Goal: Transaction & Acquisition: Book appointment/travel/reservation

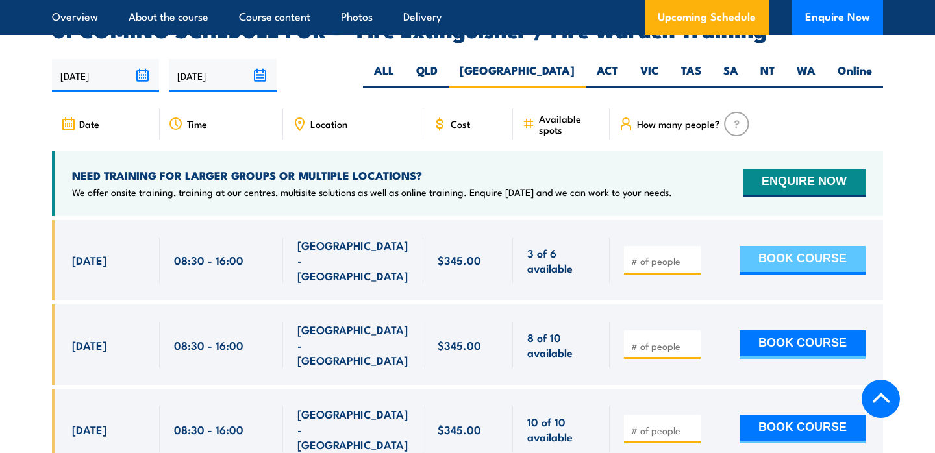
click at [768, 246] on button "BOOK COURSE" at bounding box center [803, 260] width 126 height 29
type input "3"
click at [796, 246] on button "BOOK COURSE" at bounding box center [803, 260] width 126 height 29
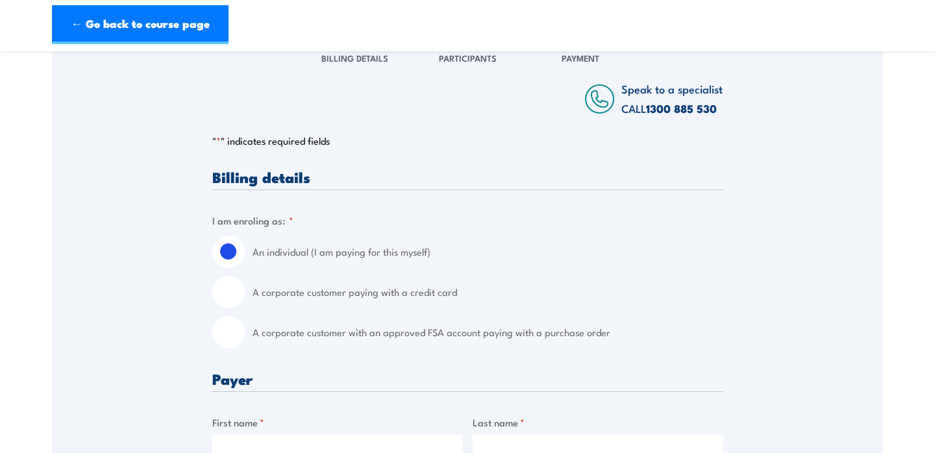
scroll to position [198, 0]
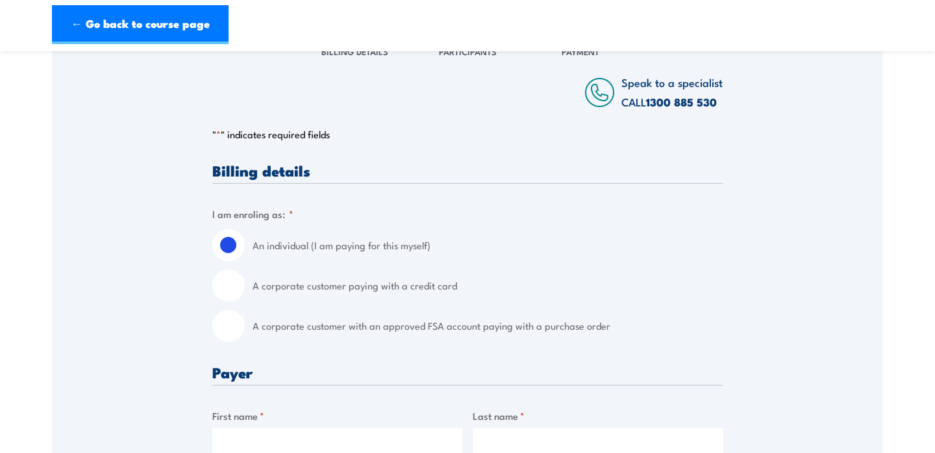
click at [394, 322] on label "A corporate customer with an approved FSA account paying with a purchase order" at bounding box center [488, 326] width 471 height 32
click at [245, 322] on input "A corporate customer with an approved FSA account paying with a purchase order" at bounding box center [228, 326] width 32 height 32
radio input "true"
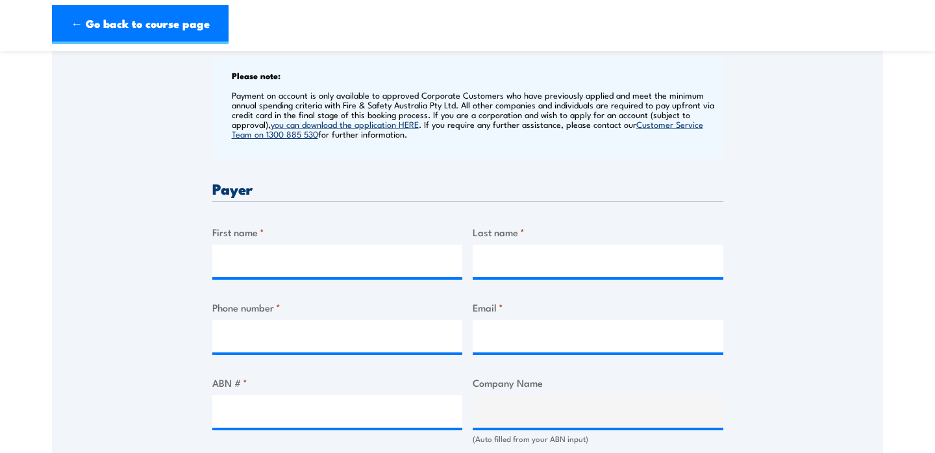
scroll to position [464, 0]
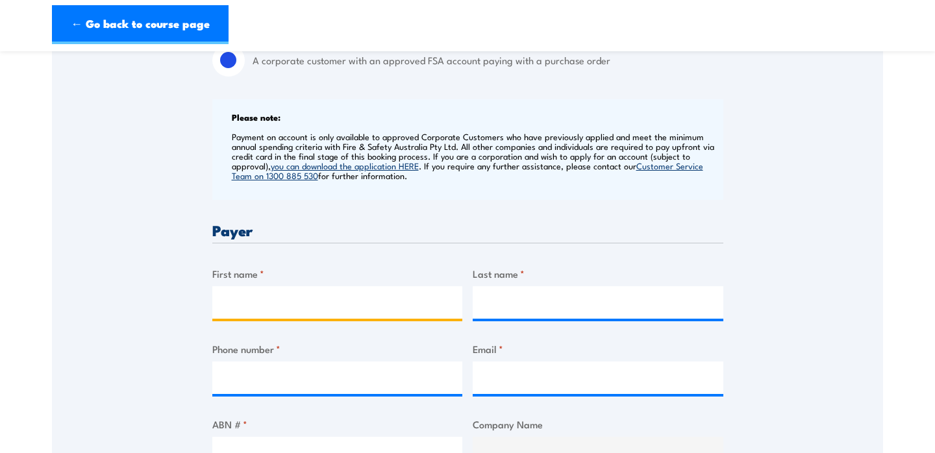
click at [331, 290] on input "First name *" at bounding box center [337, 302] width 251 height 32
type input "[PERSON_NAME]"
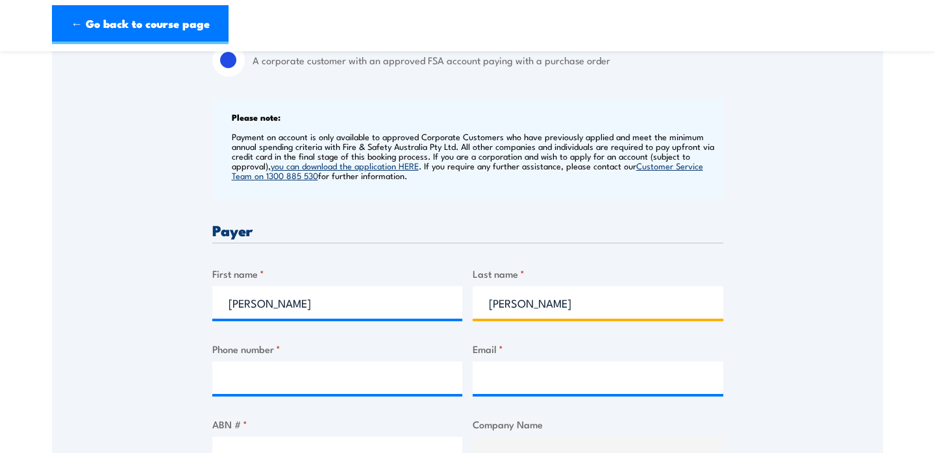
type input "[PERSON_NAME]"
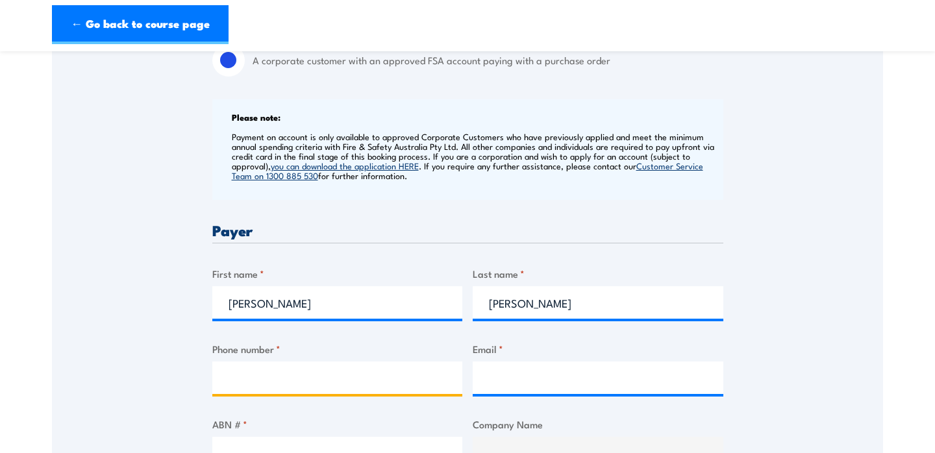
click at [257, 387] on input "Phone number *" at bounding box center [337, 378] width 251 height 32
type input "0450250656"
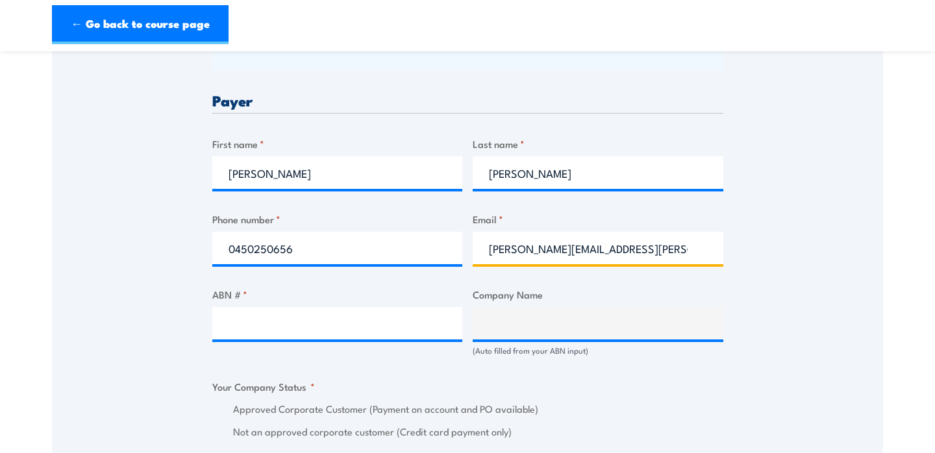
scroll to position [592, 0]
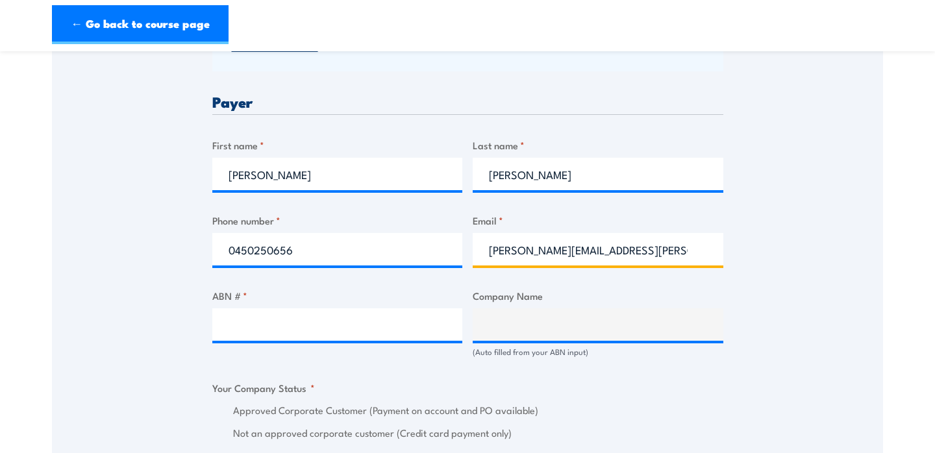
type input "[PERSON_NAME][EMAIL_ADDRESS][PERSON_NAME][DOMAIN_NAME]"
click at [300, 325] on input "ABN # *" at bounding box center [337, 325] width 251 height 32
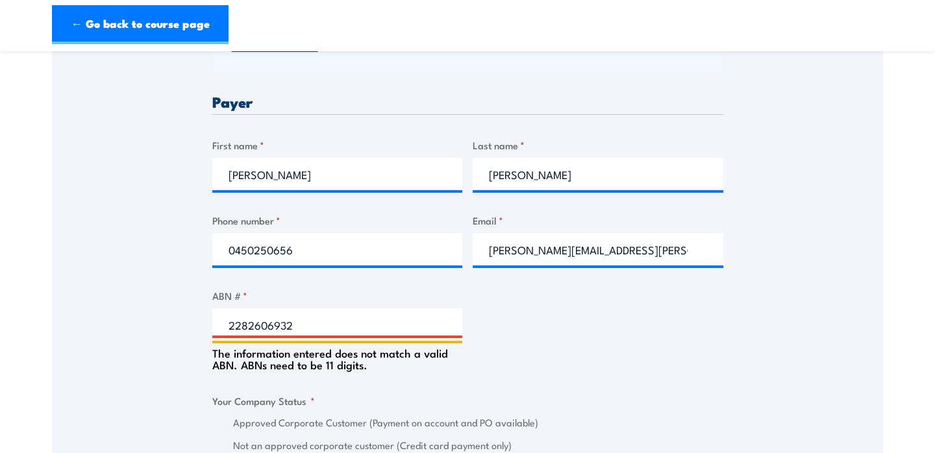
type input "22826069325"
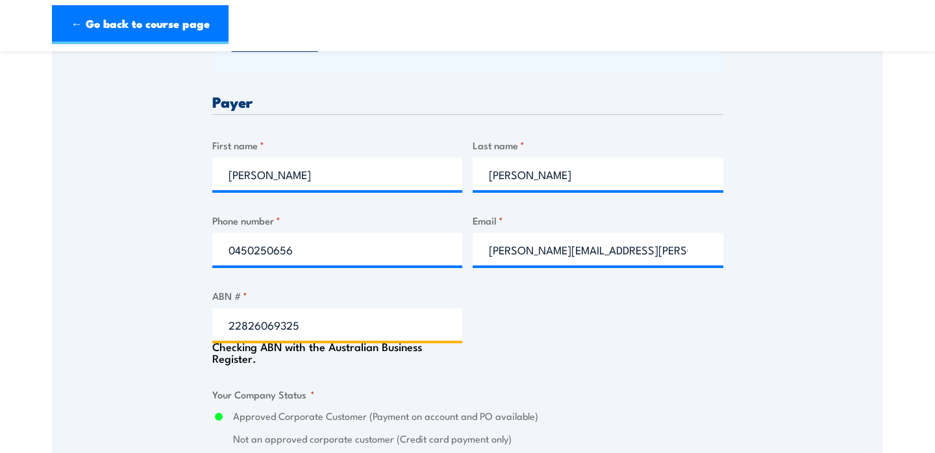
type input "SERVICE STREAM UTILITIES PTY LTD & [PERSON_NAME] PTY LTD & SERVICE STREAM MAINT…"
radio input "true"
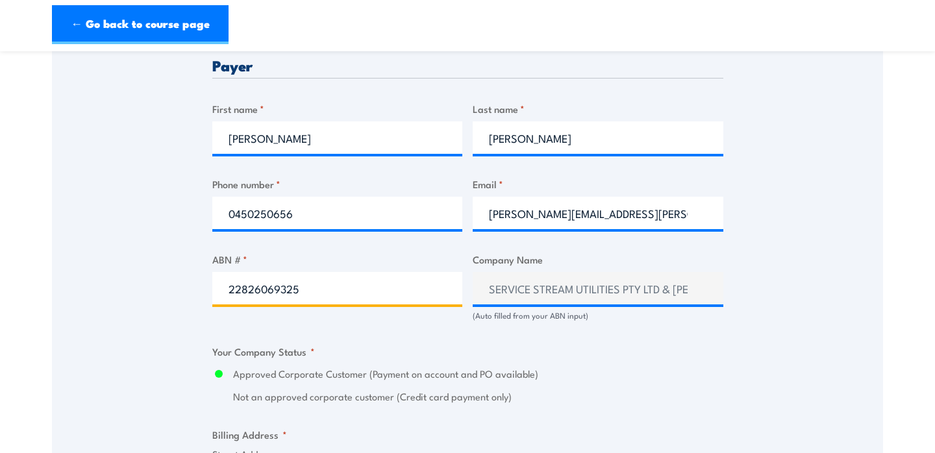
scroll to position [633, 0]
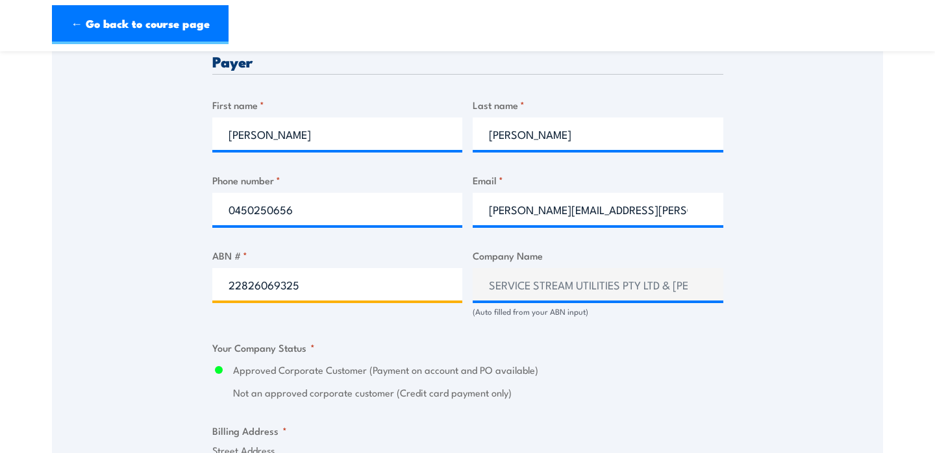
type input "22826069325"
click at [426, 284] on input "22826069325" at bounding box center [337, 284] width 251 height 32
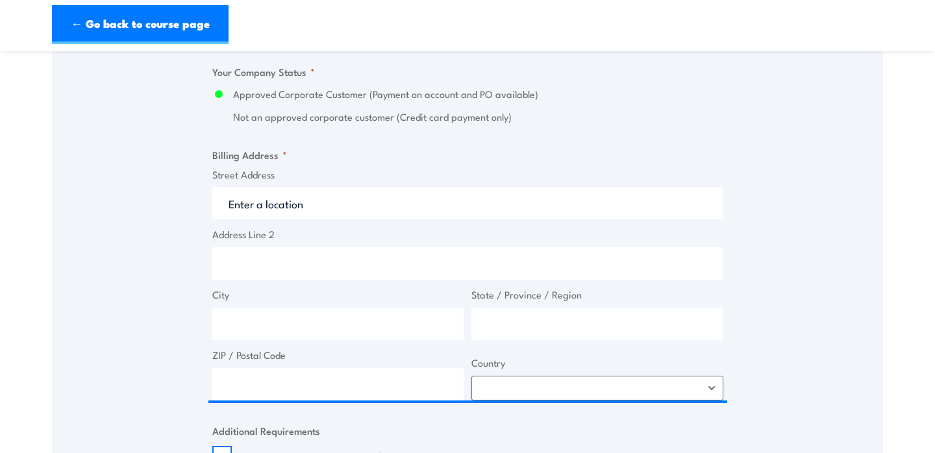
scroll to position [911, 0]
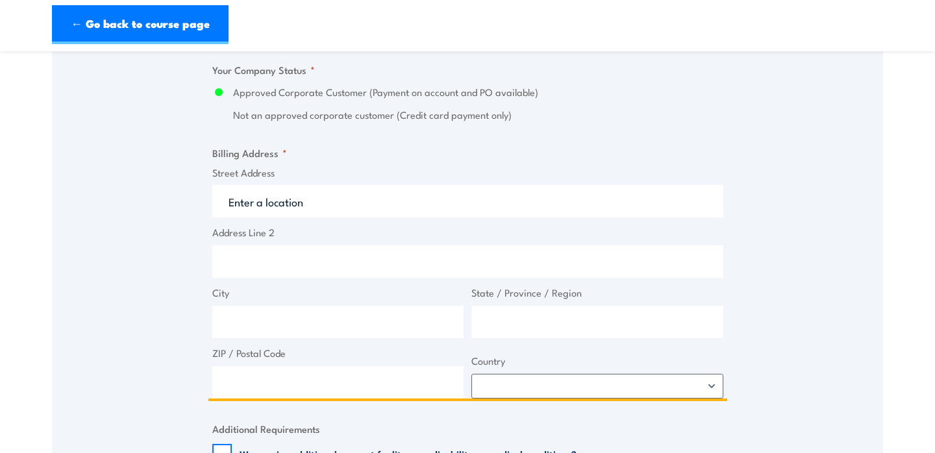
click at [593, 205] on input "Street Address" at bounding box center [467, 201] width 511 height 32
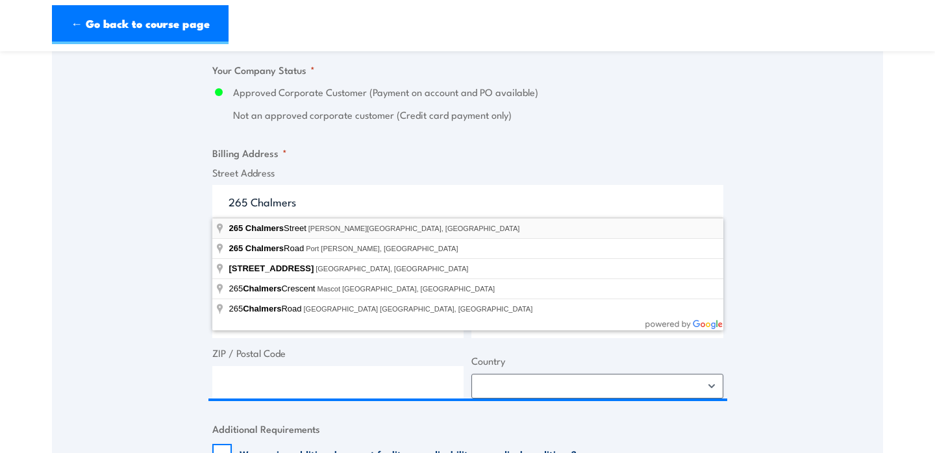
type input "[STREET_ADDRESS][PERSON_NAME]"
type input "[STREET_ADDRESS]"
type input "[PERSON_NAME]"
type input "[GEOGRAPHIC_DATA]"
type input "2016"
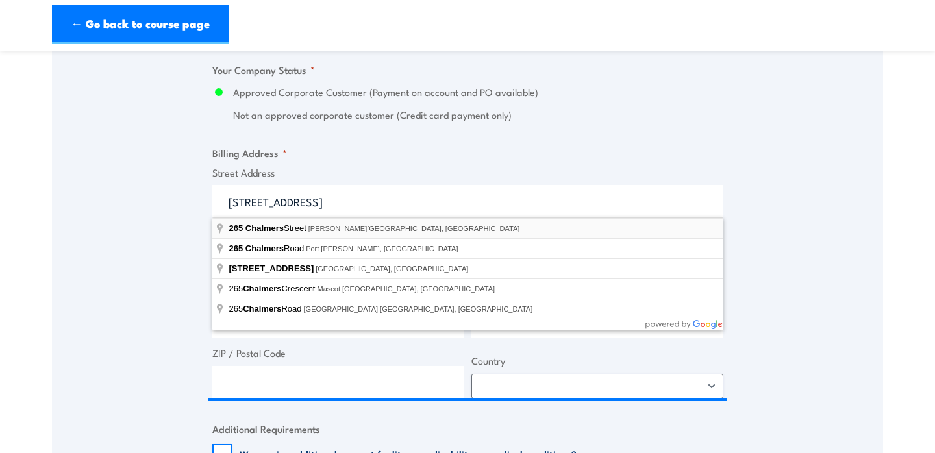
select select "[GEOGRAPHIC_DATA]"
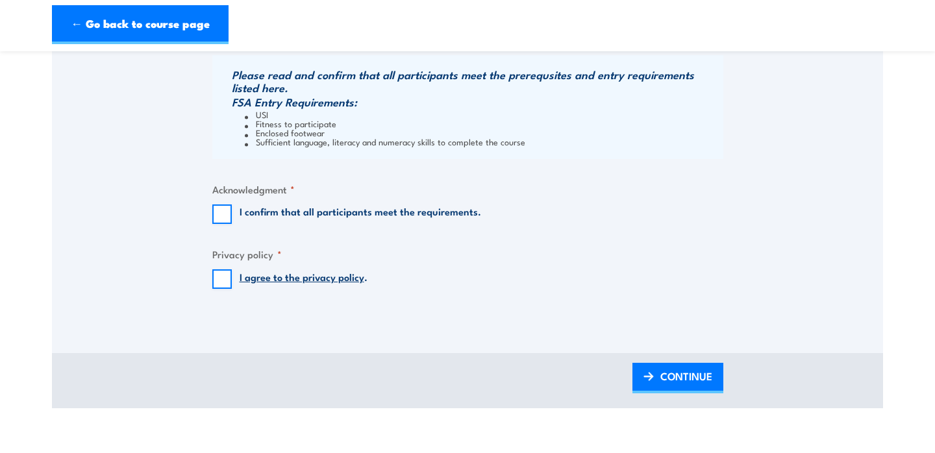
scroll to position [1343, 0]
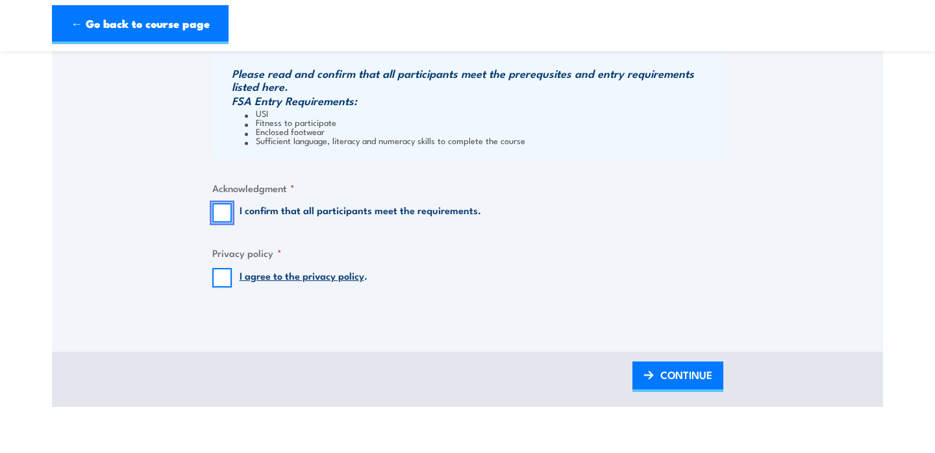
click at [223, 212] on input "I confirm that all participants meet the requirements." at bounding box center [221, 212] width 19 height 19
checkbox input "true"
click at [220, 274] on input "I agree to the privacy policy ." at bounding box center [221, 277] width 19 height 19
checkbox input "true"
click at [658, 372] on link "CONTINUE" at bounding box center [678, 377] width 91 height 31
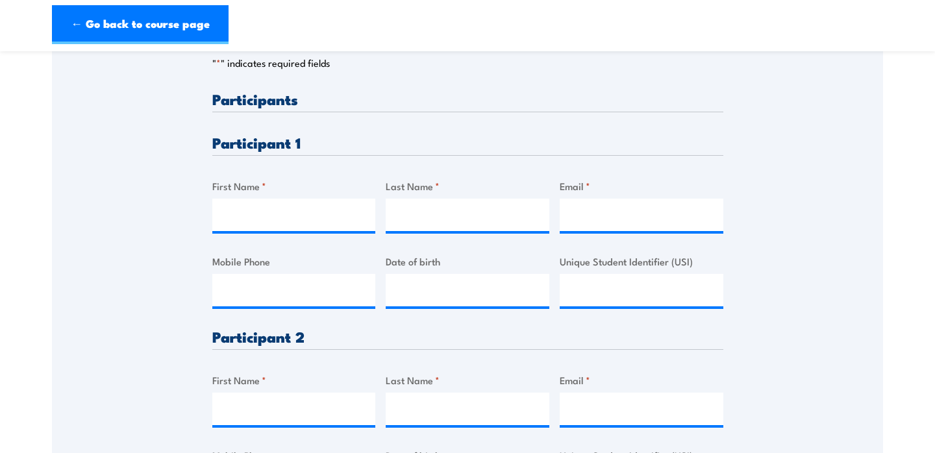
scroll to position [362, 0]
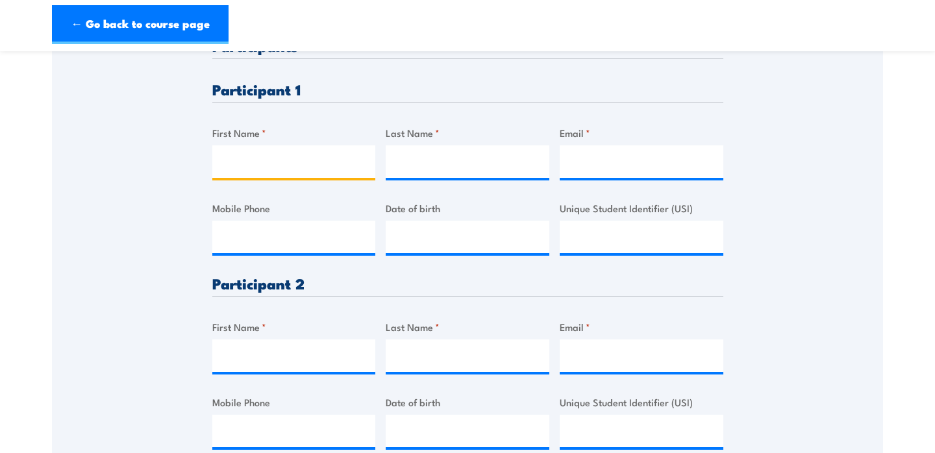
click at [308, 164] on input "First Name *" at bounding box center [294, 162] width 164 height 32
type input "[PERSON_NAME]"
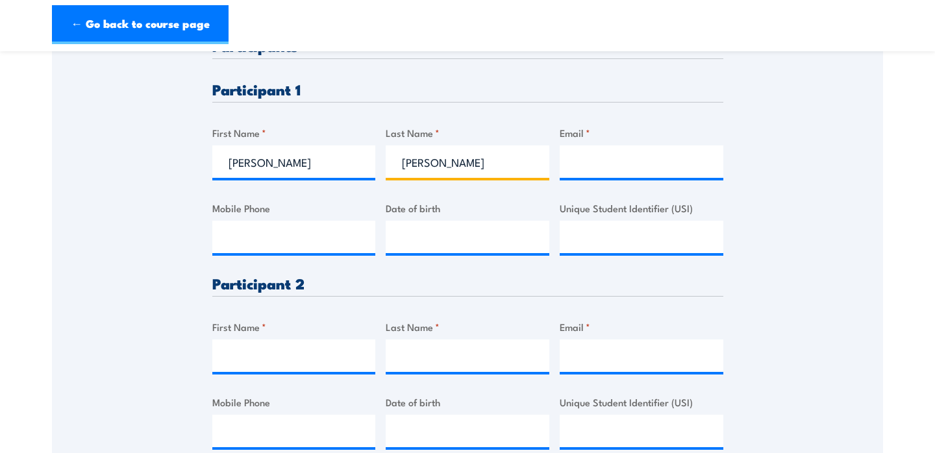
type input "[PERSON_NAME]"
type input "[PERSON_NAME][EMAIL_ADDRESS][PERSON_NAME][DOMAIN_NAME]"
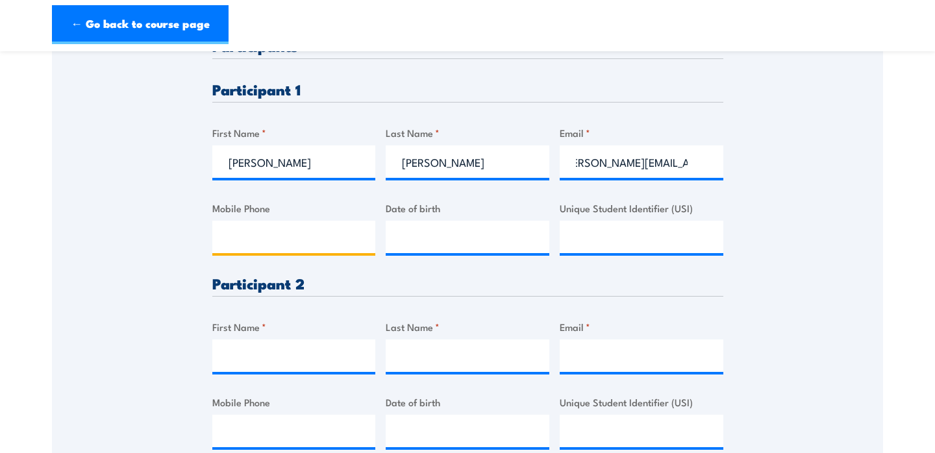
scroll to position [0, 0]
paste input "0407299737"
type input "0407299737"
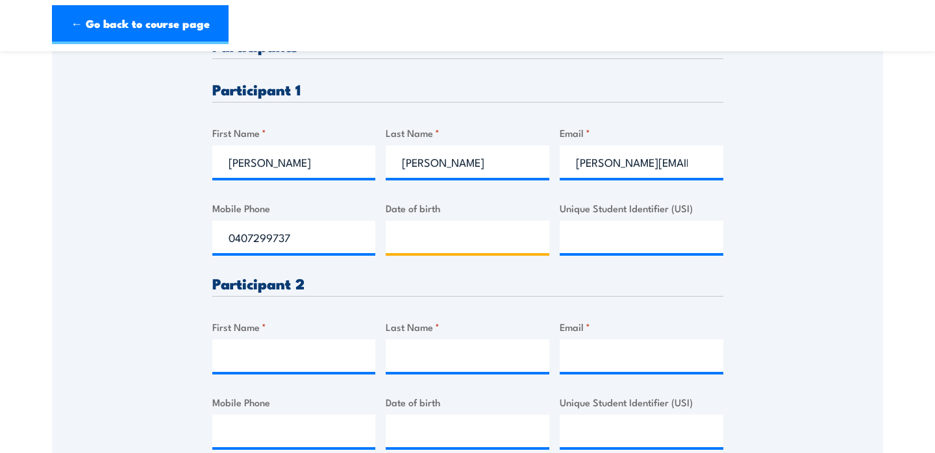
type input "__/__/____"
click at [443, 236] on input "__/__/____" at bounding box center [468, 237] width 164 height 32
type input "[DATE]"
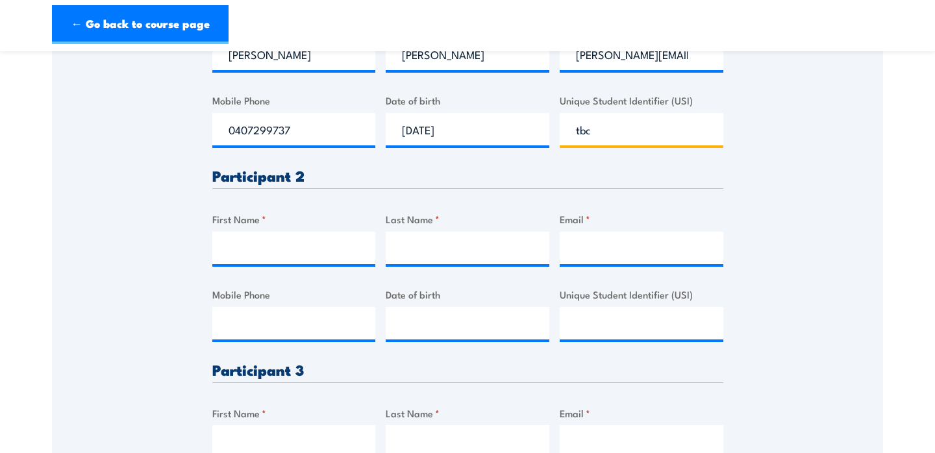
scroll to position [471, 0]
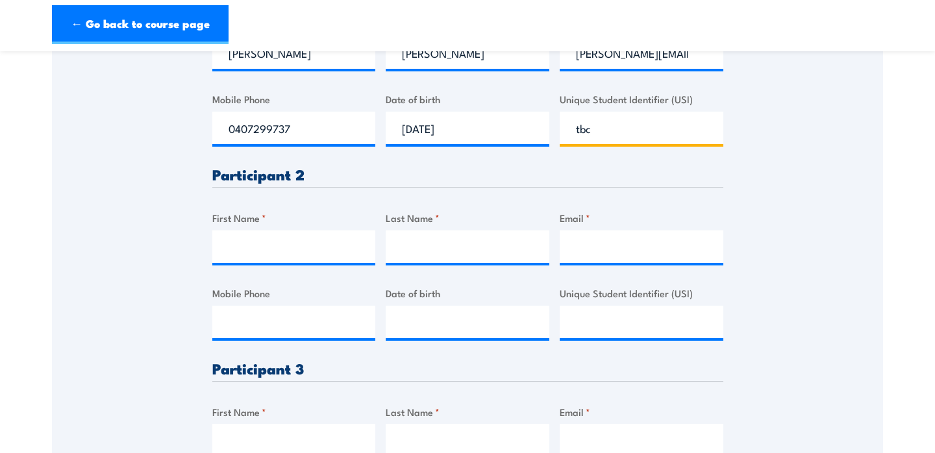
type input "tbc"
click at [319, 251] on input "First Name *" at bounding box center [294, 247] width 164 height 32
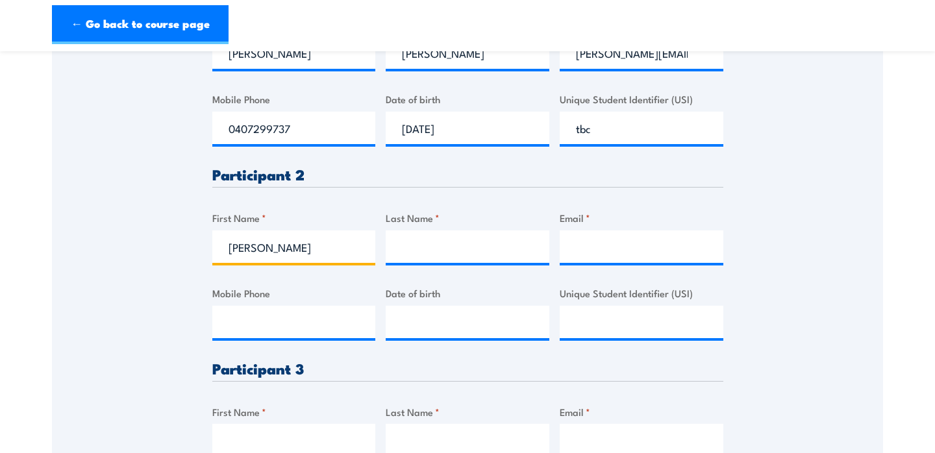
type input "[PERSON_NAME]"
type input "Newnham"
type input "o"
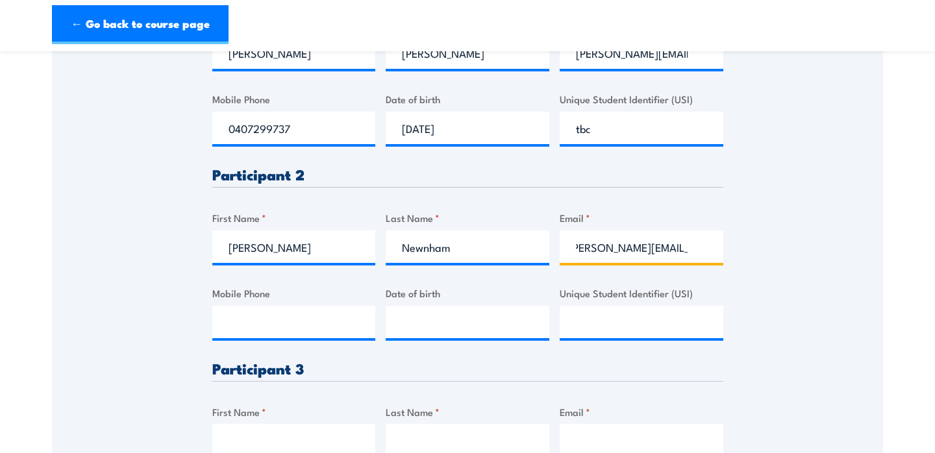
scroll to position [0, 16]
type input "[PERSON_NAME][EMAIL_ADDRESS][DOMAIN_NAME]"
click at [405, 316] on input "__/__/____" at bounding box center [468, 322] width 164 height 32
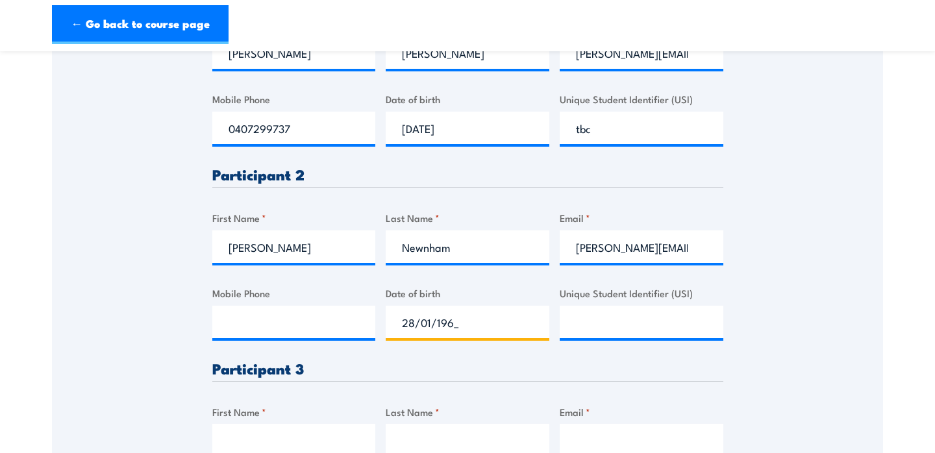
type input "[DATE]"
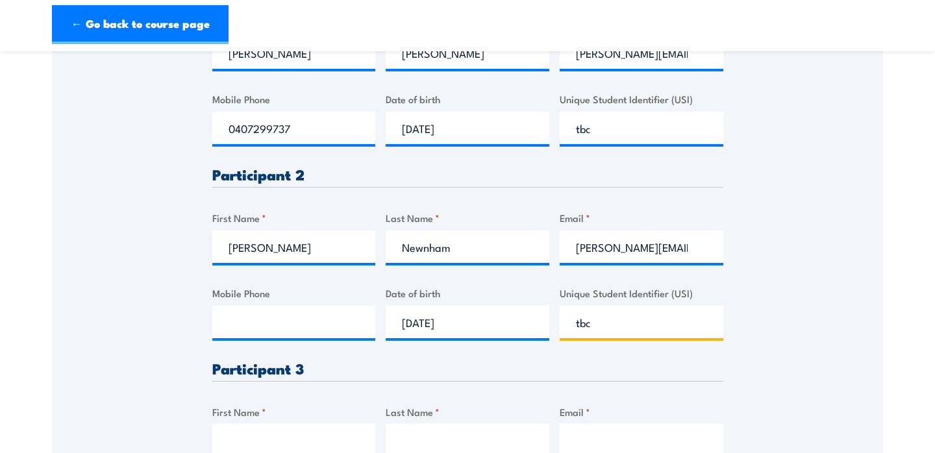
type input "tbc"
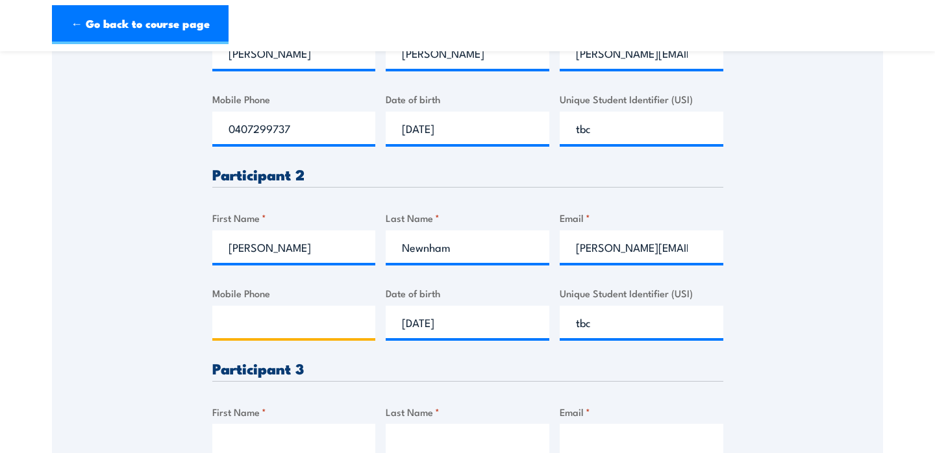
click at [268, 336] on input "Mobile Phone" at bounding box center [294, 322] width 164 height 32
paste input "0414286897"
type input "0414286897"
click at [153, 303] on div "Please provide names and contact details for each of the participants below. No…" at bounding box center [467, 156] width 831 height 805
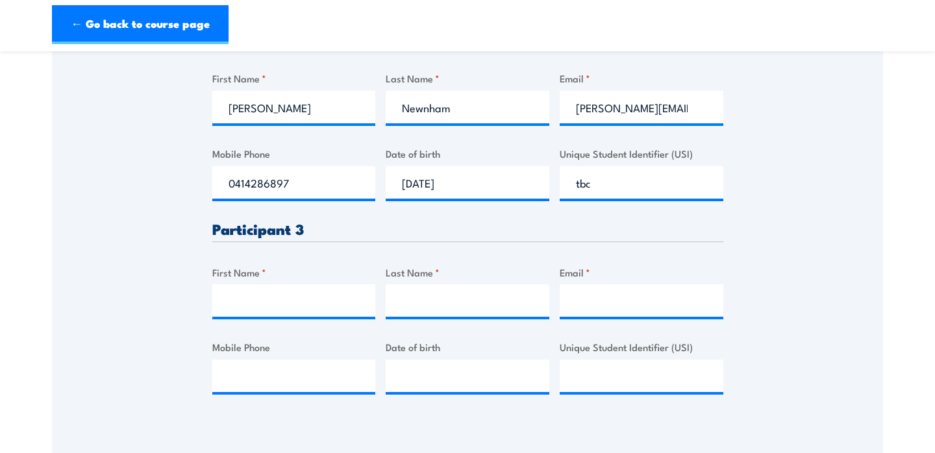
scroll to position [615, 0]
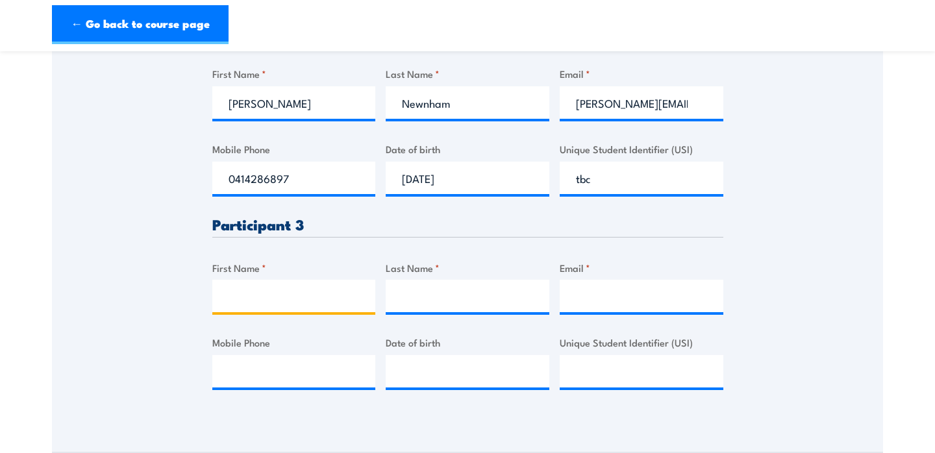
click at [307, 293] on input "First Name *" at bounding box center [294, 296] width 164 height 32
type input "[PERSON_NAME]"
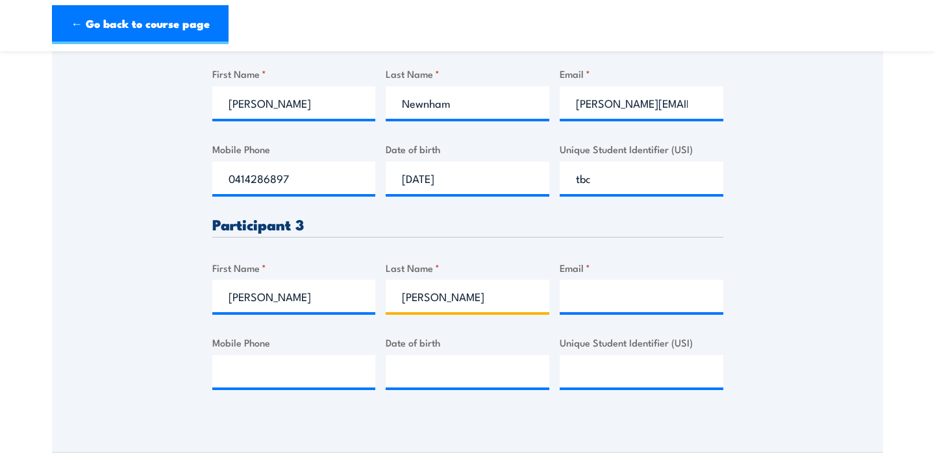
type input "[PERSON_NAME]"
click at [597, 294] on input "Email *" at bounding box center [642, 296] width 164 height 32
type input "[PERSON_NAME][EMAIL_ADDRESS][PERSON_NAME][DOMAIN_NAME]"
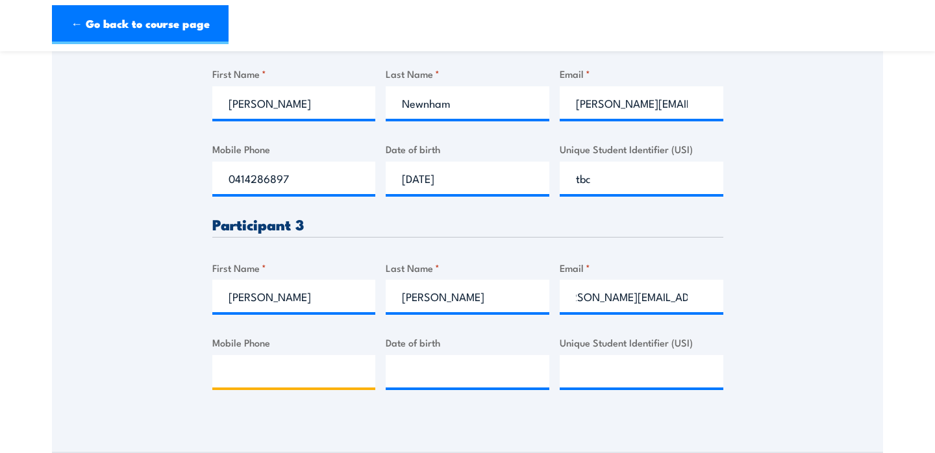
click at [335, 369] on input "Mobile Phone" at bounding box center [294, 371] width 164 height 32
paste input "0450506607"
type input "0450506607"
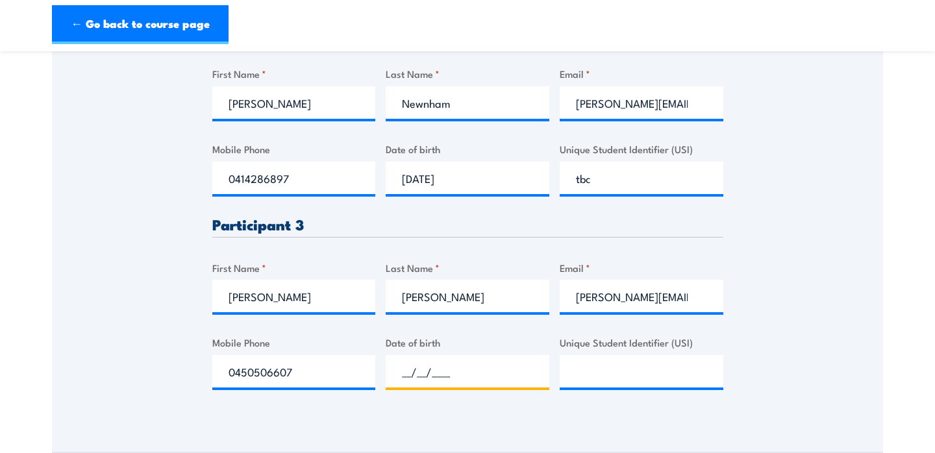
click at [424, 366] on input "__/__/____" at bounding box center [468, 371] width 164 height 32
type input "[DATE]"
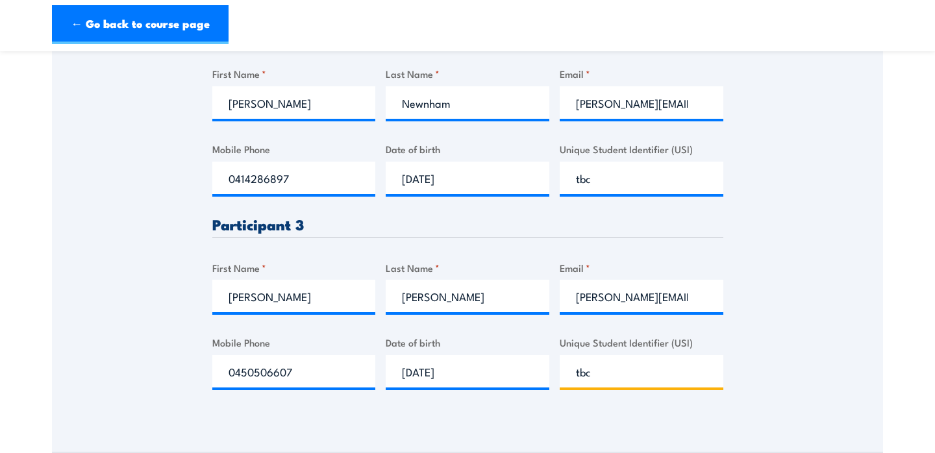
type input "tbc"
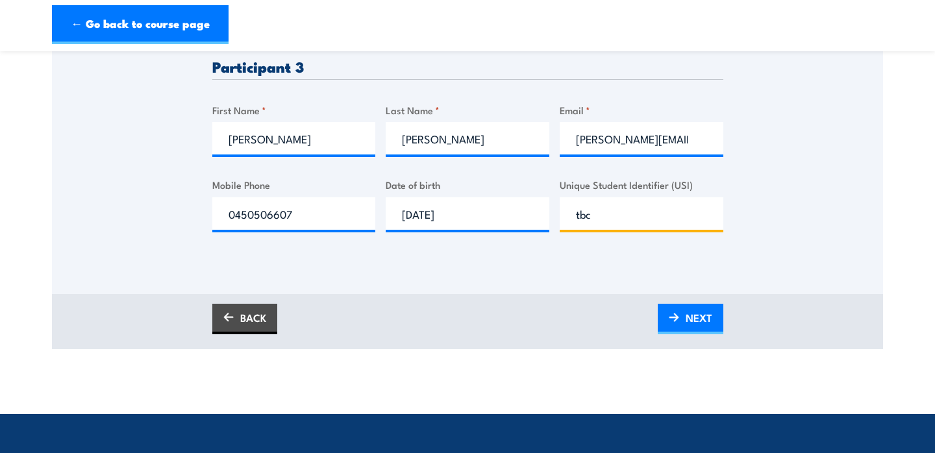
scroll to position [774, 0]
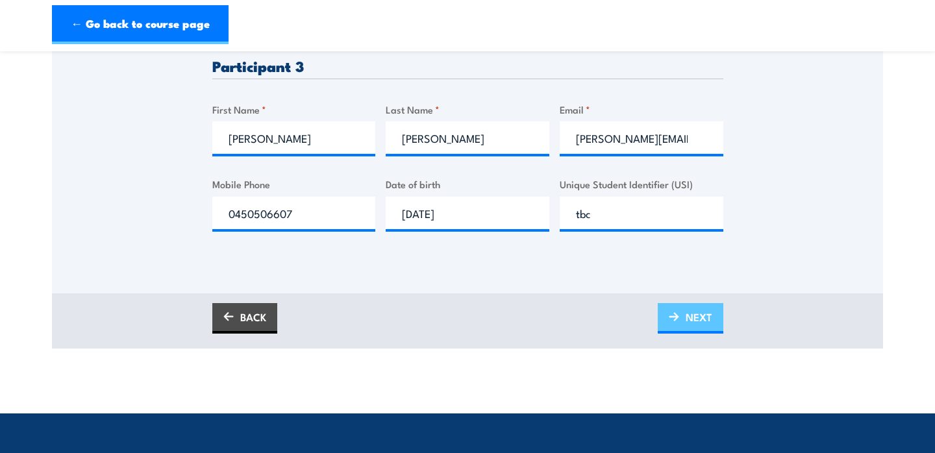
click at [696, 322] on span "NEXT" at bounding box center [699, 317] width 27 height 34
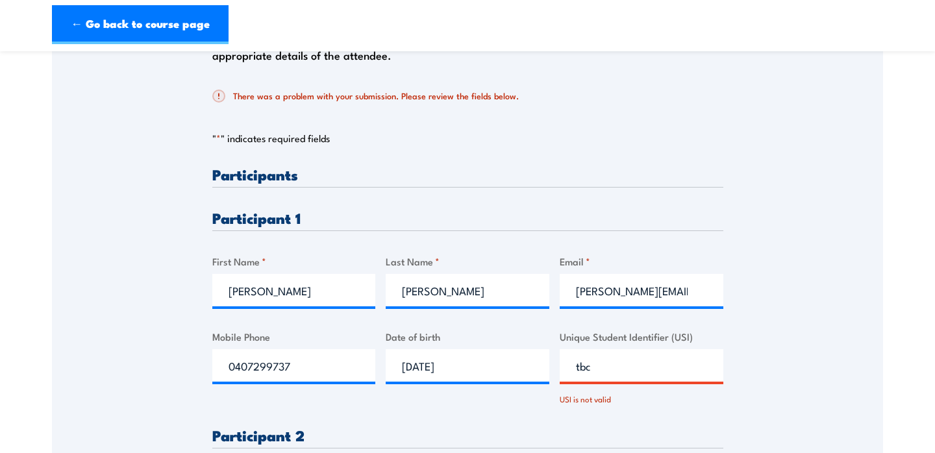
scroll to position [286, 0]
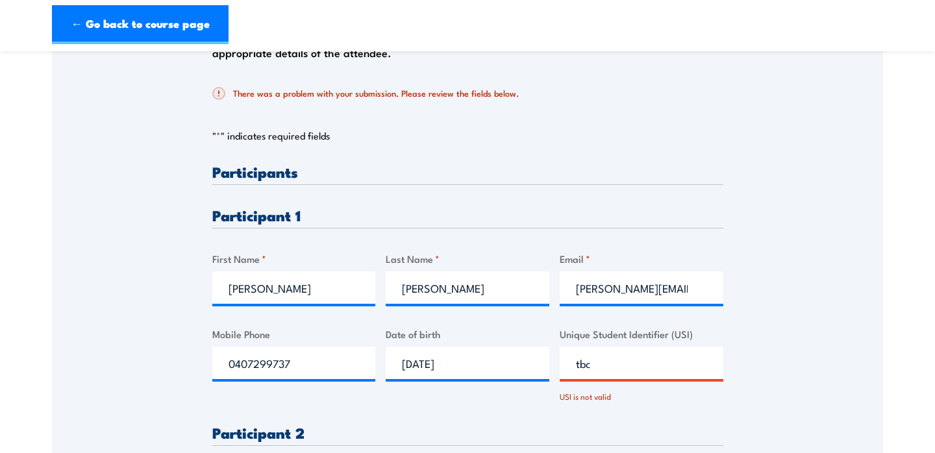
click at [617, 364] on input "tbc" at bounding box center [642, 363] width 164 height 32
type input "t"
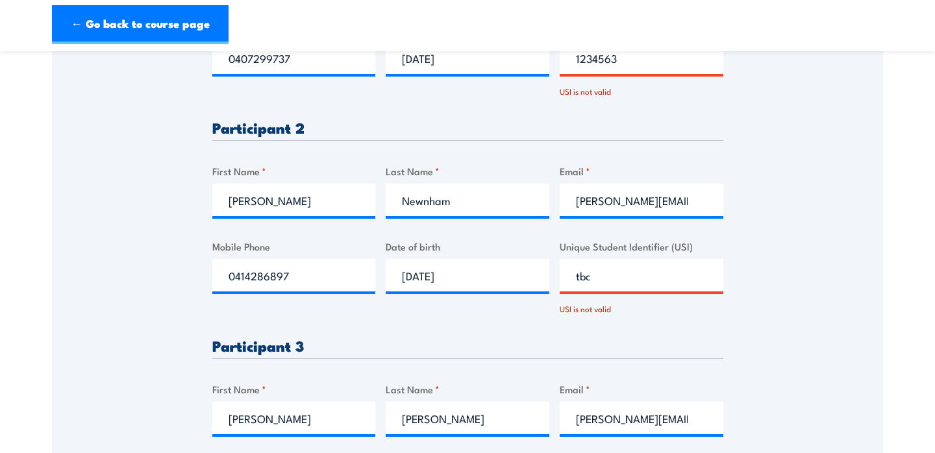
scroll to position [658, 0]
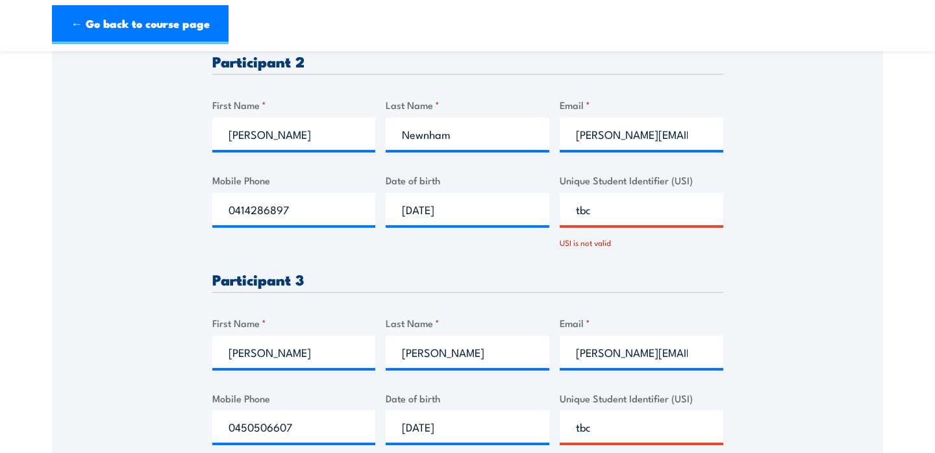
type input "1234563"
drag, startPoint x: 614, startPoint y: 209, endPoint x: 509, endPoint y: 207, distance: 105.2
click at [510, 208] on div "Please provide names and contact details for each of the participants below. No…" at bounding box center [467, 141] width 511 height 697
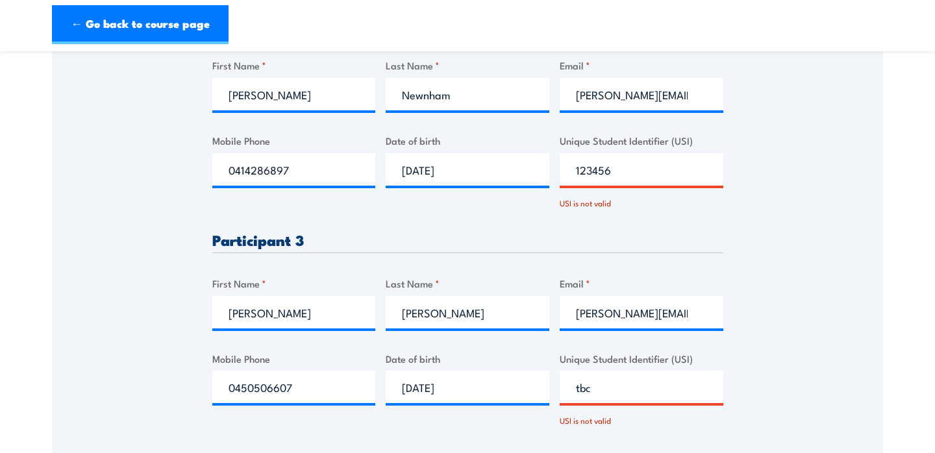
scroll to position [757, 0]
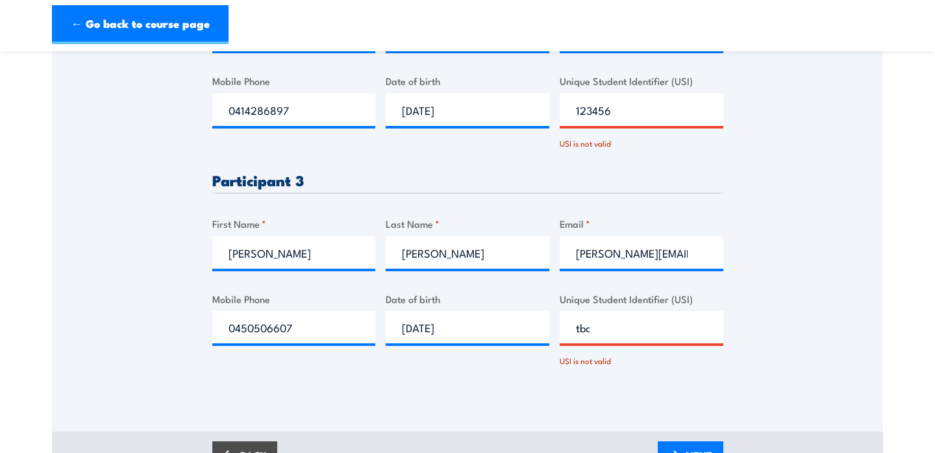
type input "123456"
drag, startPoint x: 606, startPoint y: 324, endPoint x: 510, endPoint y: 335, distance: 96.8
click at [510, 335] on div "Please provide names and contact details for each of the participants below. No…" at bounding box center [467, 41] width 511 height 697
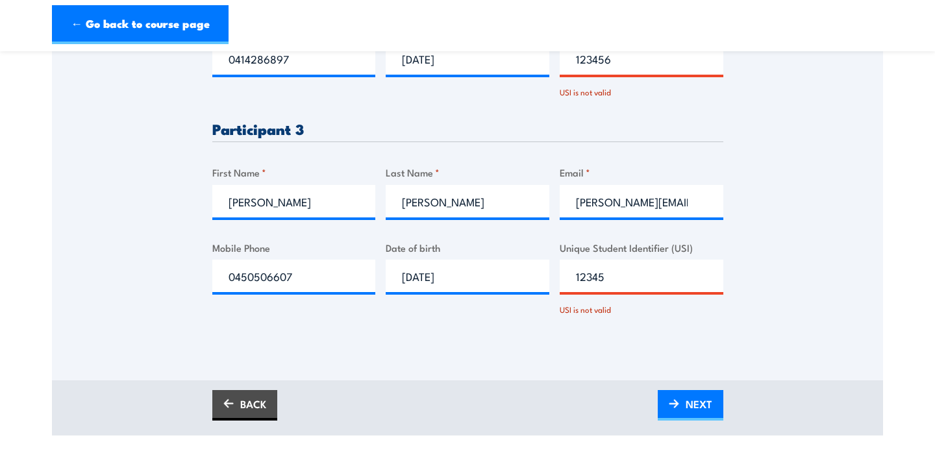
scroll to position [823, 0]
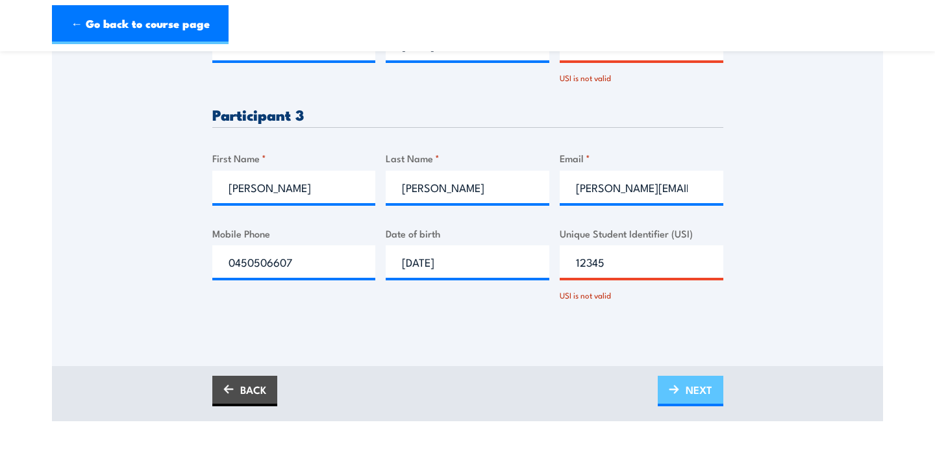
type input "12345"
click at [694, 388] on span "NEXT" at bounding box center [699, 390] width 27 height 34
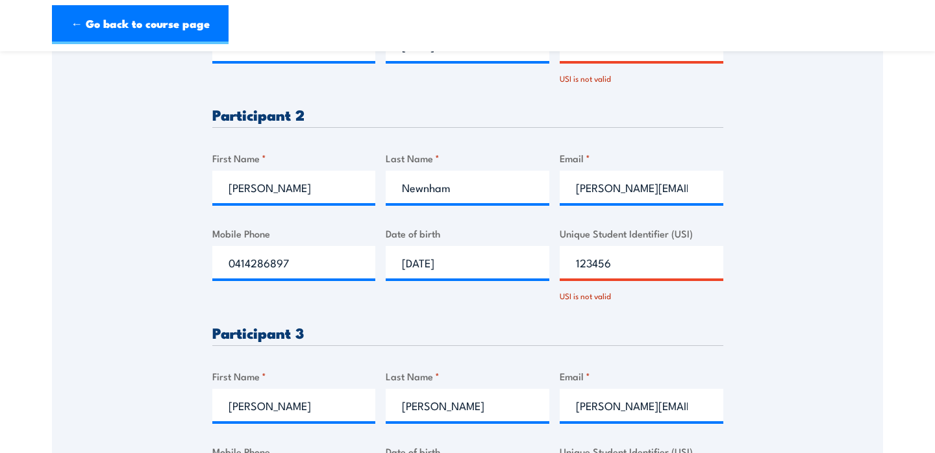
scroll to position [710, 0]
